Goal: Information Seeking & Learning: Learn about a topic

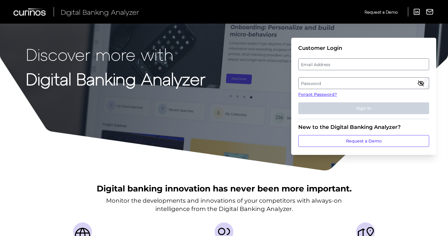
click at [359, 63] on label "Email Address" at bounding box center [363, 64] width 130 height 11
click at [359, 63] on input "email" at bounding box center [363, 64] width 131 height 12
paste input "[EMAIL_ADDRESS][PERSON_NAME][DOMAIN_NAME]"
type input "[EMAIL_ADDRESS][PERSON_NAME][DOMAIN_NAME]"
click at [320, 88] on label "Password" at bounding box center [363, 83] width 130 height 11
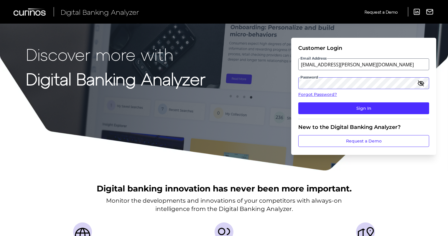
click at [298, 102] on button "Sign In" at bounding box center [363, 108] width 131 height 12
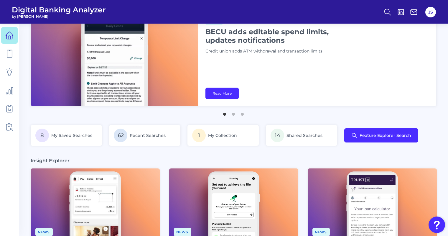
scroll to position [29, 0]
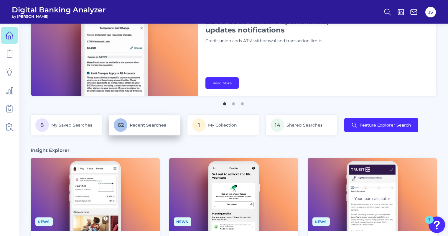
click at [154, 123] on span "Recent Searches" at bounding box center [148, 124] width 36 height 5
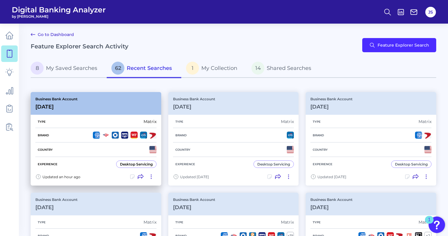
click at [72, 105] on h3 "[DATE]" at bounding box center [56, 106] width 42 height 6
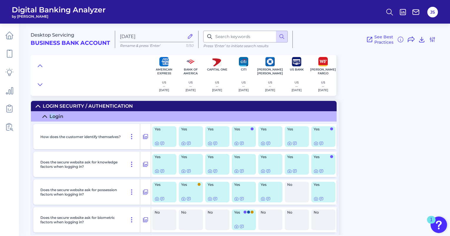
click at [49, 116] on summary "Login" at bounding box center [184, 116] width 306 height 10
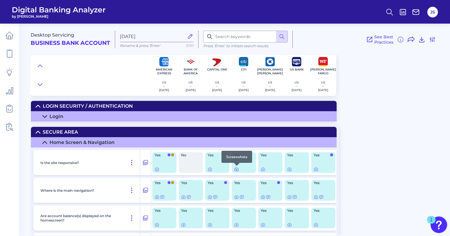
click at [237, 167] on div at bounding box center [237, 166] width 6 height 6
click at [237, 169] on icon at bounding box center [236, 169] width 5 height 5
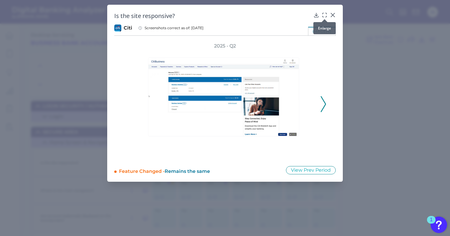
click at [324, 14] on icon at bounding box center [325, 15] width 6 height 6
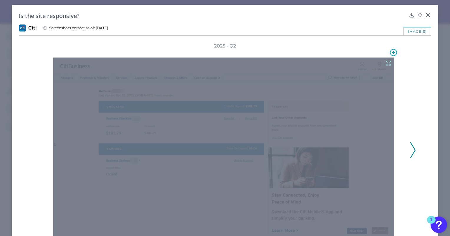
click at [385, 62] on icon at bounding box center [388, 63] width 6 height 6
